Goal: Book appointment/travel/reservation

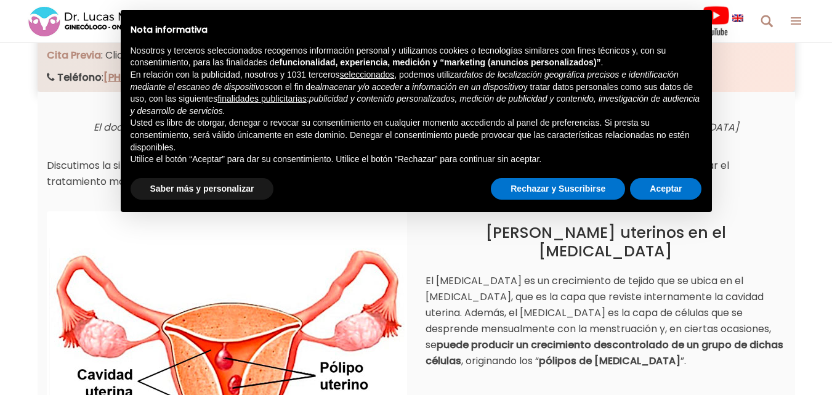
scroll to position [243, 0]
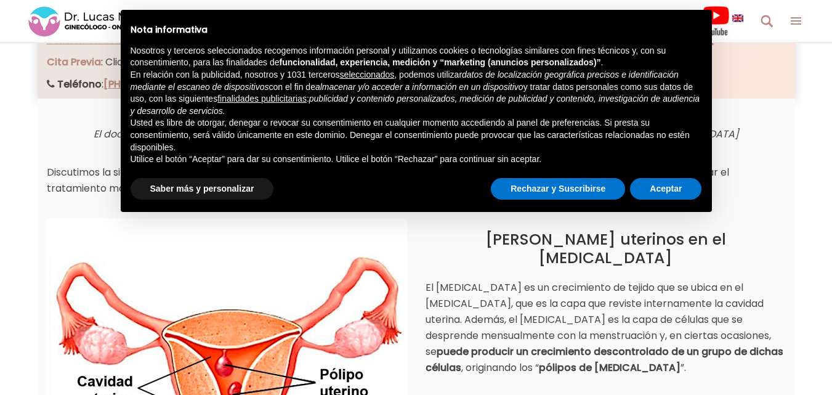
click at [274, 329] on img at bounding box center [226, 377] width 355 height 315
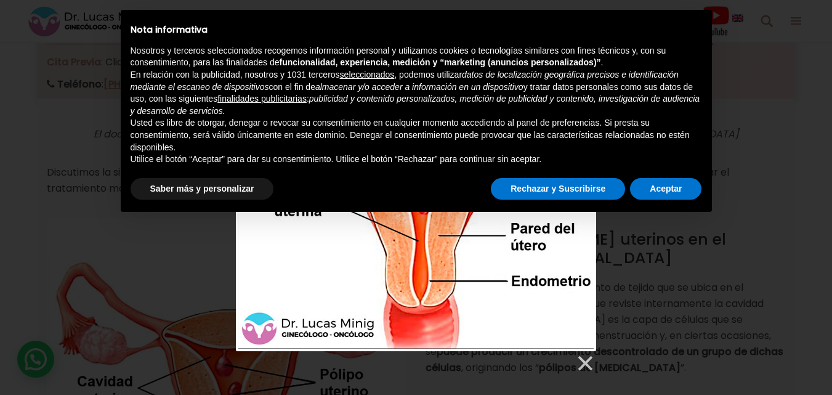
click at [438, 315] on div at bounding box center [416, 191] width 360 height 320
click at [346, 245] on div at bounding box center [416, 191] width 360 height 320
click at [516, 318] on div at bounding box center [416, 191] width 360 height 320
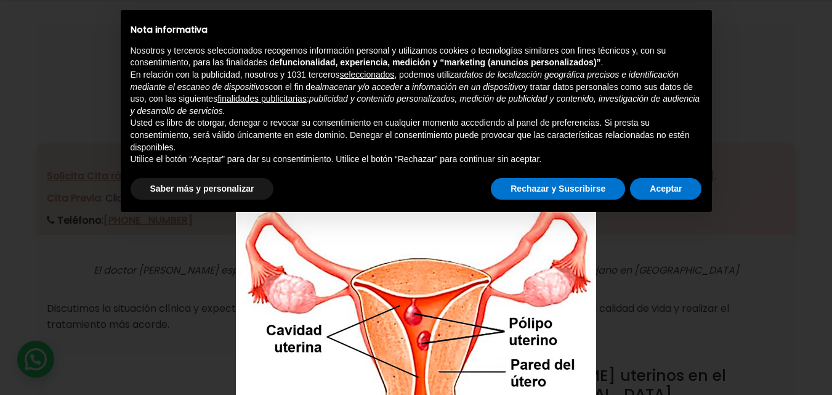
scroll to position [87, 0]
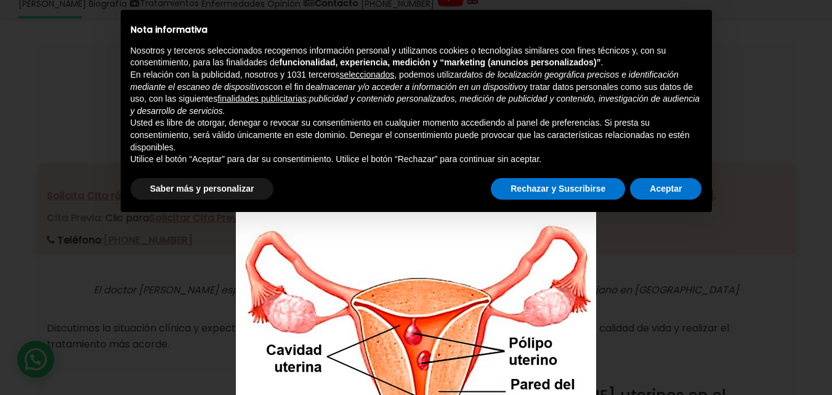
click at [435, 279] on div at bounding box center [416, 346] width 360 height 320
click at [548, 355] on div at bounding box center [416, 346] width 360 height 320
click at [588, 189] on button "Rechazar y Suscribirse" at bounding box center [558, 189] width 134 height 22
